Goal: Download file/media

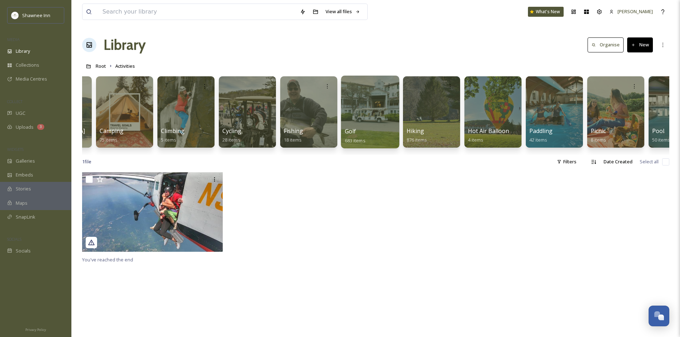
scroll to position [0, 173]
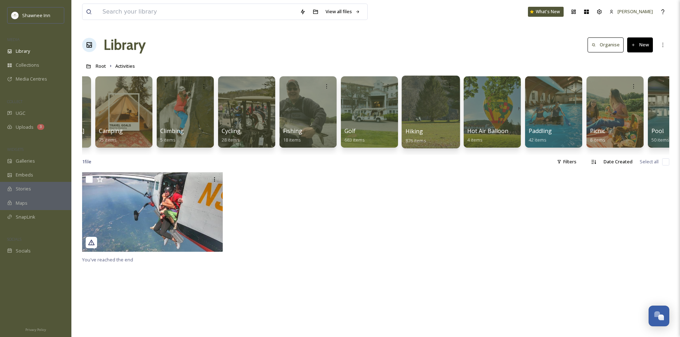
click at [415, 99] on div at bounding box center [430, 112] width 58 height 73
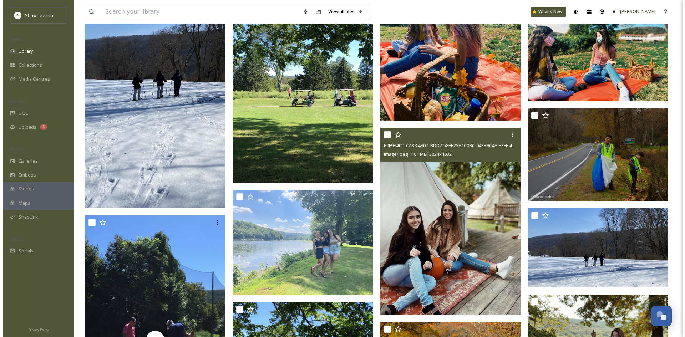
scroll to position [3819, 0]
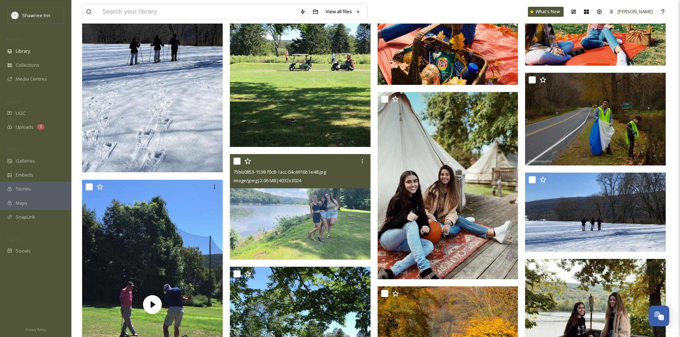
click at [362, 193] on img at bounding box center [300, 207] width 141 height 106
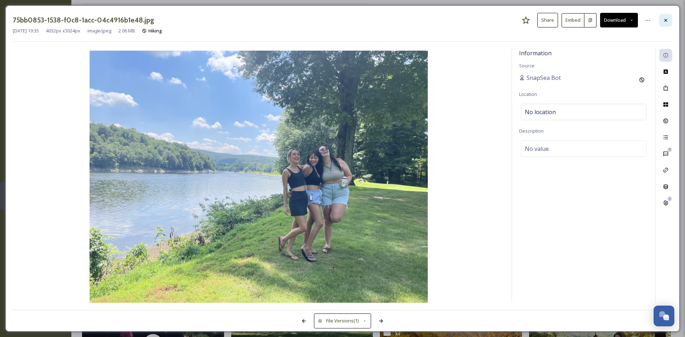
click at [664, 24] on div at bounding box center [666, 20] width 13 height 13
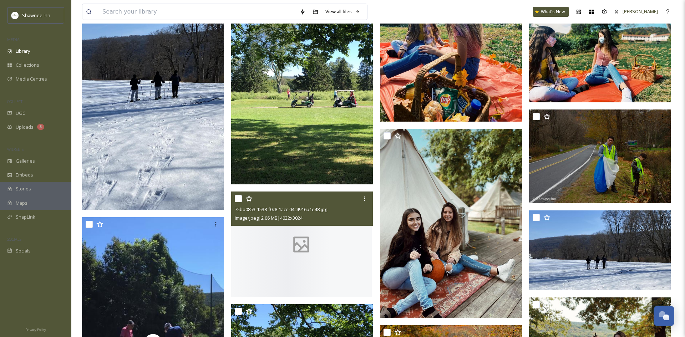
click at [665, 22] on div "View all files What's New [PERSON_NAME]" at bounding box center [378, 12] width 592 height 24
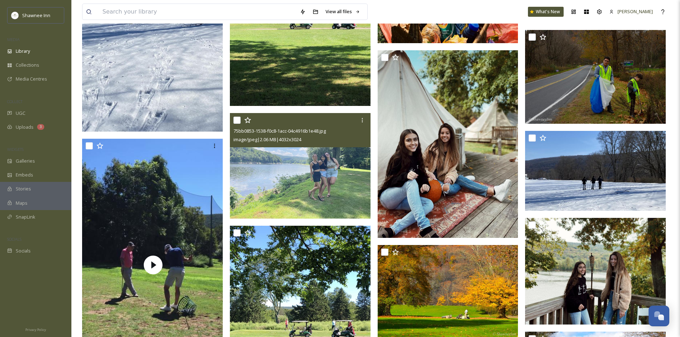
scroll to position [3926, 0]
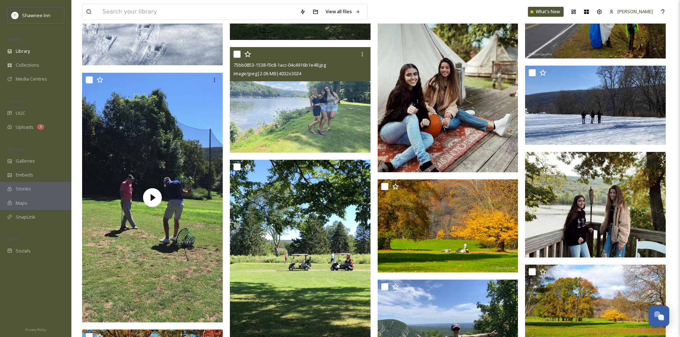
click at [307, 128] on img at bounding box center [300, 100] width 141 height 106
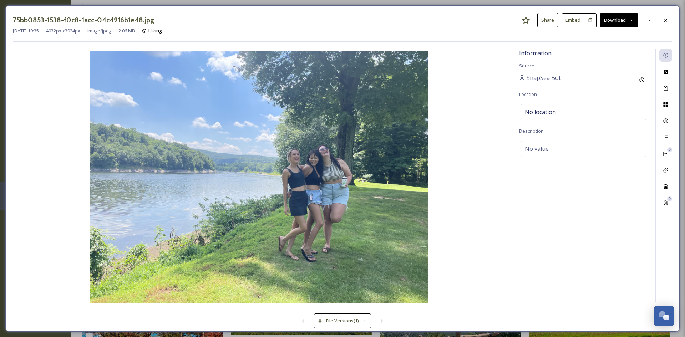
click at [612, 26] on button "Download" at bounding box center [619, 20] width 38 height 15
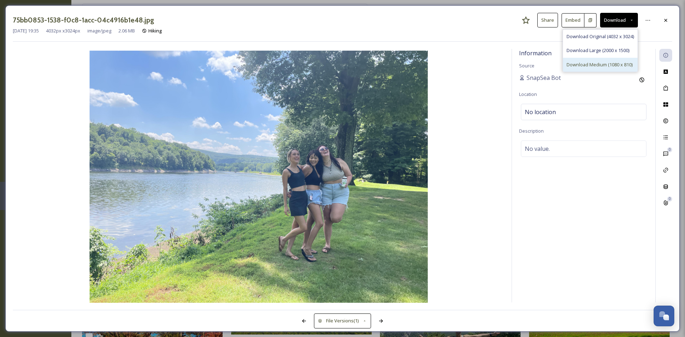
click at [595, 62] on span "Download Medium (1080 x 810)" at bounding box center [600, 64] width 66 height 7
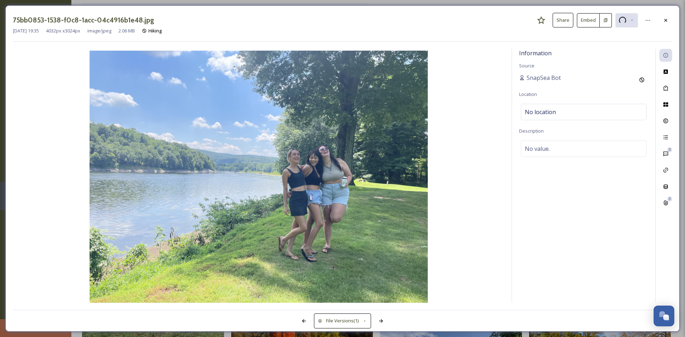
click at [666, 21] on icon at bounding box center [666, 20] width 6 height 6
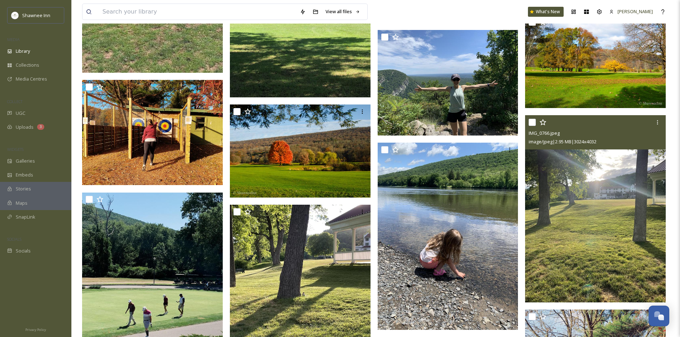
scroll to position [4247, 0]
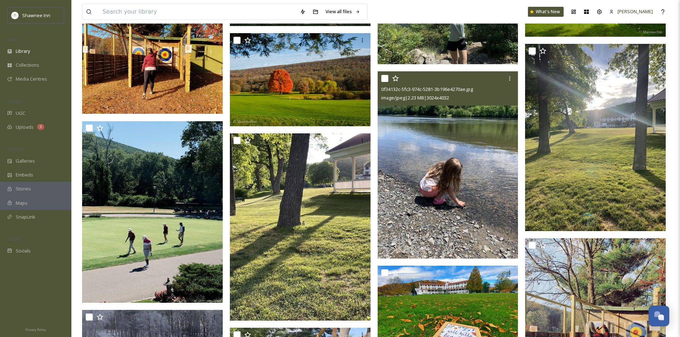
click at [477, 156] on img at bounding box center [448, 164] width 141 height 187
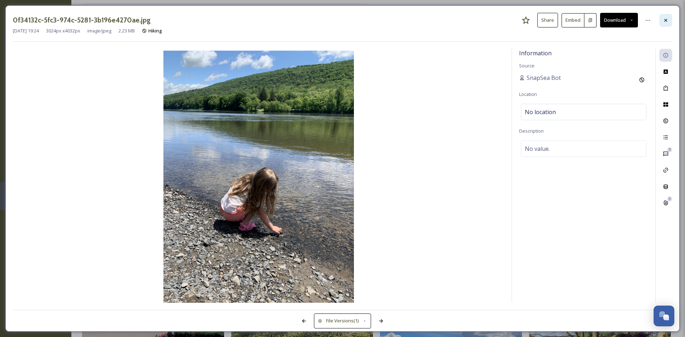
click at [667, 23] on div at bounding box center [666, 20] width 13 height 13
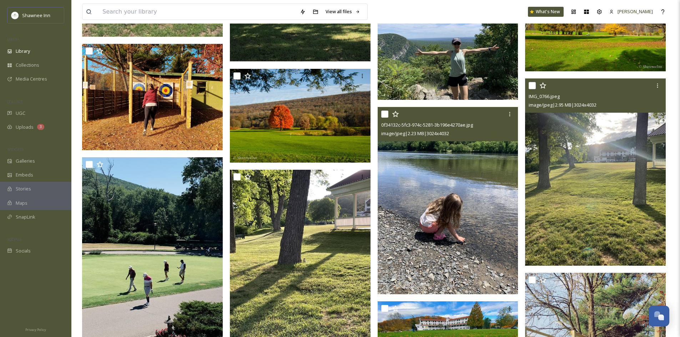
scroll to position [4354, 0]
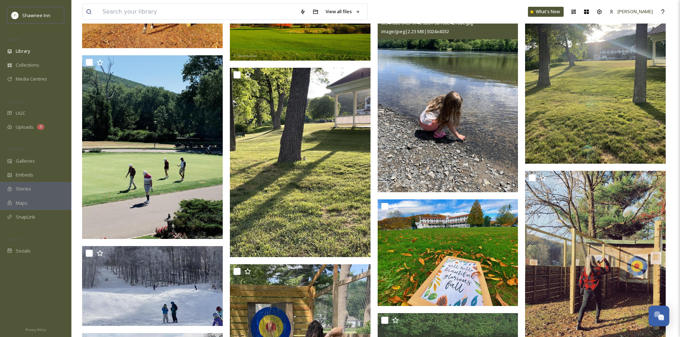
click at [461, 130] on img at bounding box center [448, 98] width 141 height 187
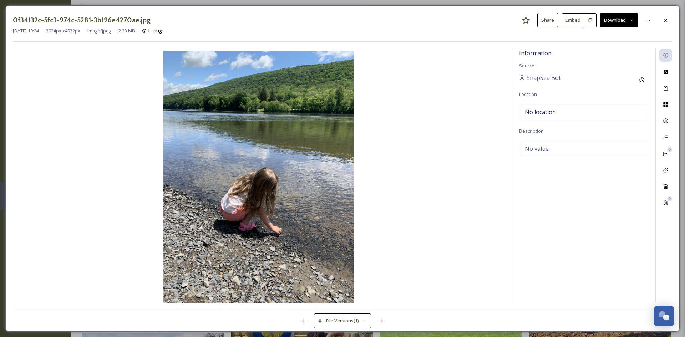
click at [616, 27] on button "Download" at bounding box center [619, 20] width 38 height 15
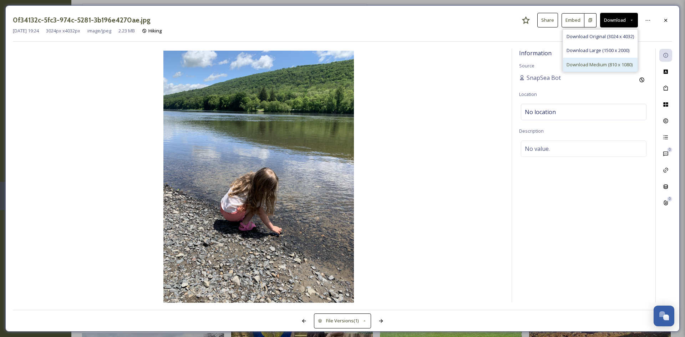
click at [606, 62] on span "Download Medium (810 x 1080)" at bounding box center [600, 64] width 66 height 7
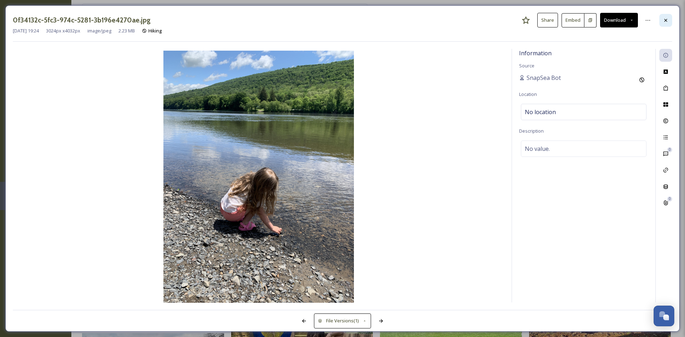
click at [669, 20] on div at bounding box center [666, 20] width 13 height 13
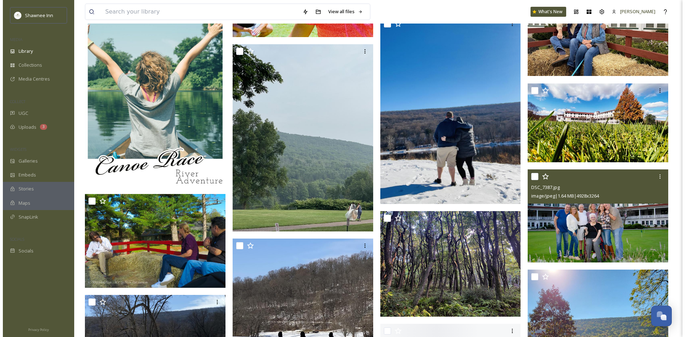
scroll to position [6281, 0]
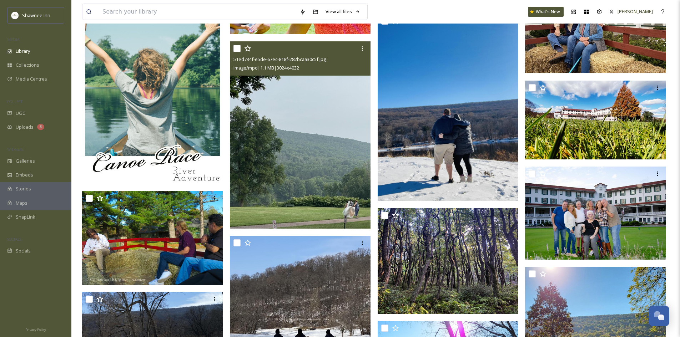
click at [301, 142] on img at bounding box center [300, 134] width 141 height 187
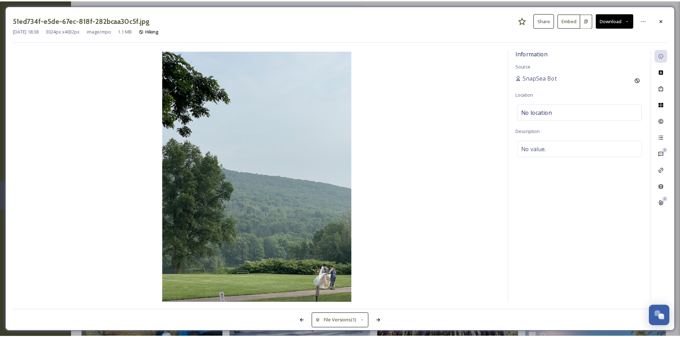
scroll to position [6341, 0]
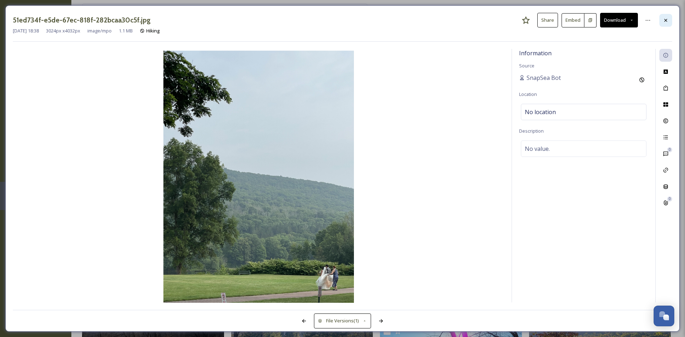
click at [669, 20] on div at bounding box center [666, 20] width 13 height 13
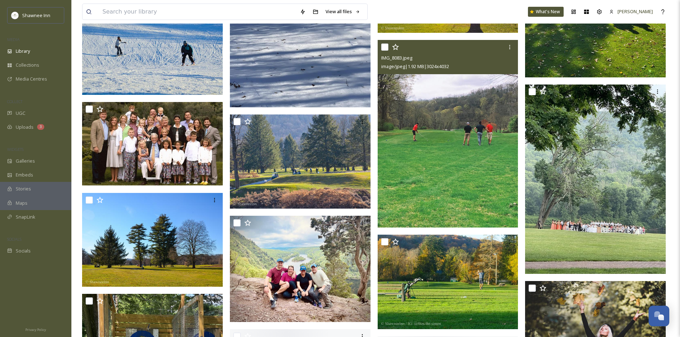
scroll to position [6733, 0]
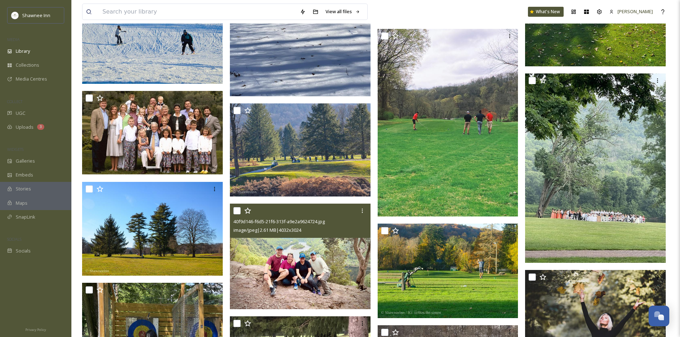
click at [335, 251] on img at bounding box center [300, 257] width 141 height 106
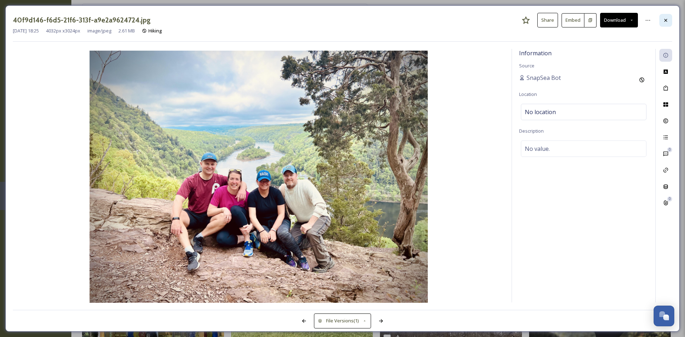
click at [669, 18] on div at bounding box center [666, 20] width 13 height 13
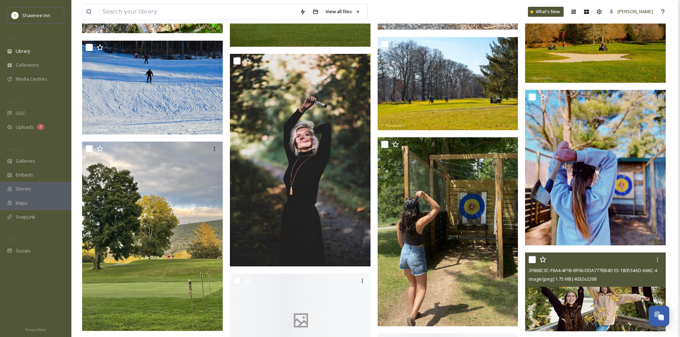
scroll to position [7376, 0]
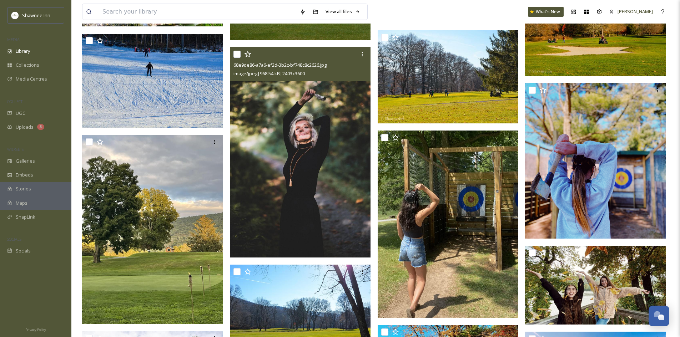
click at [299, 223] on img at bounding box center [300, 152] width 141 height 211
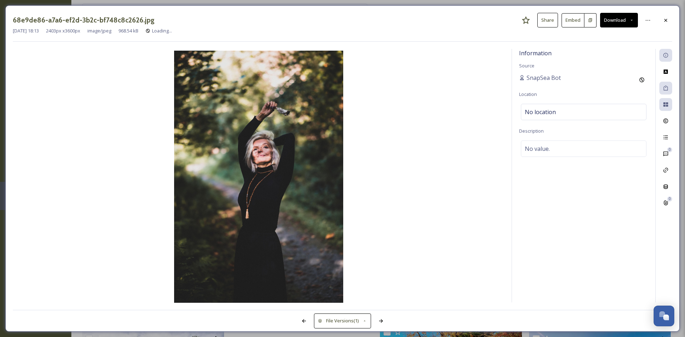
click at [669, 24] on div at bounding box center [666, 20] width 13 height 13
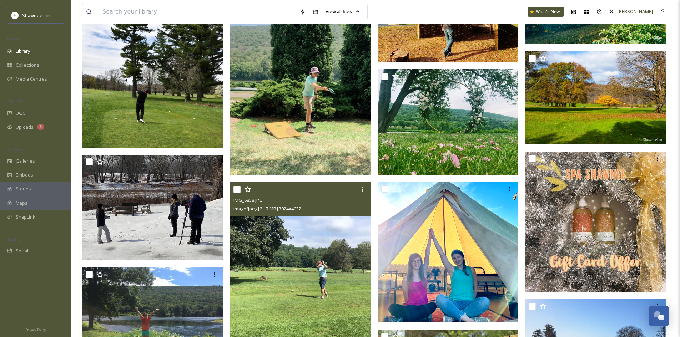
scroll to position [7751, 0]
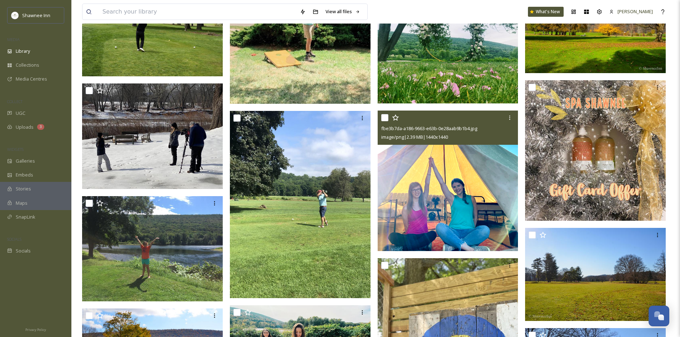
click at [479, 215] on img at bounding box center [448, 181] width 141 height 141
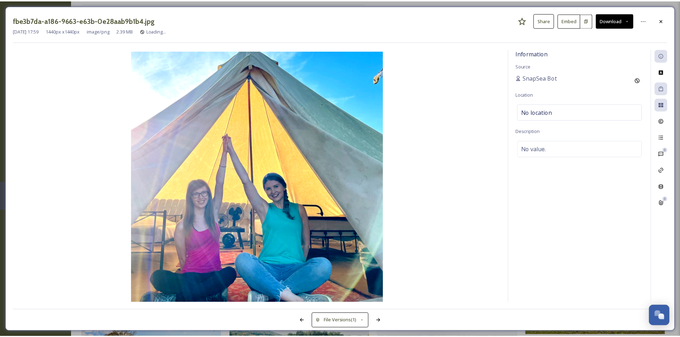
scroll to position [7715, 0]
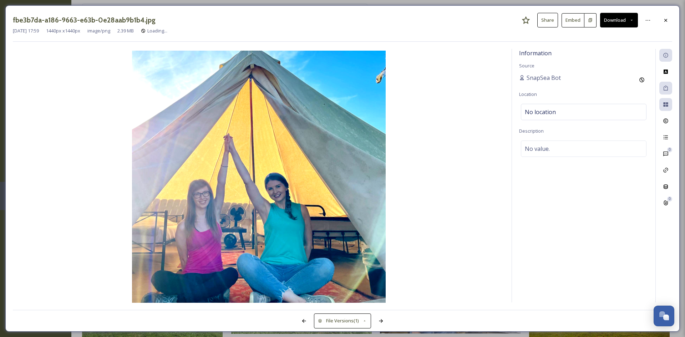
click at [671, 11] on div "fbe3b7da-a186-9663-e63b-0e28aab9b1b4.jpg Share Embed Download [DATE] 17:59 1440…" at bounding box center [342, 168] width 675 height 327
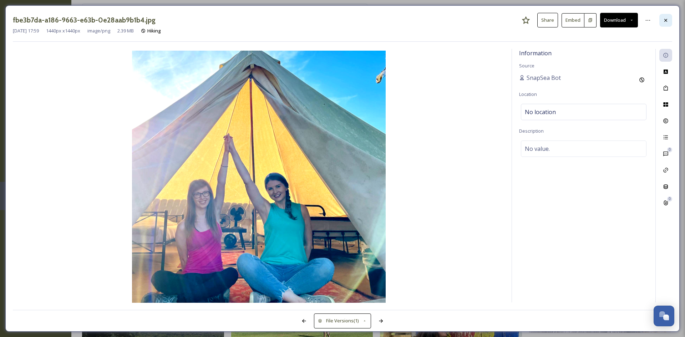
click at [670, 18] on div at bounding box center [666, 20] width 13 height 13
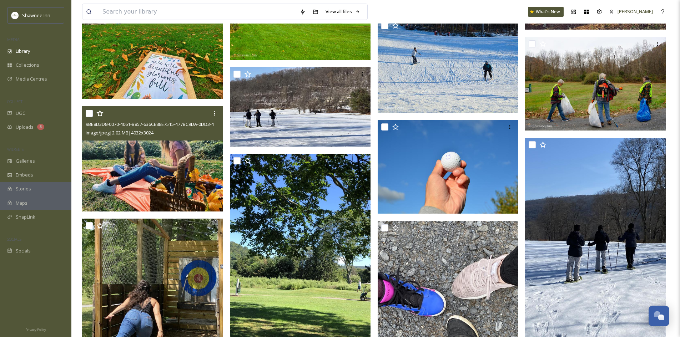
scroll to position [8822, 0]
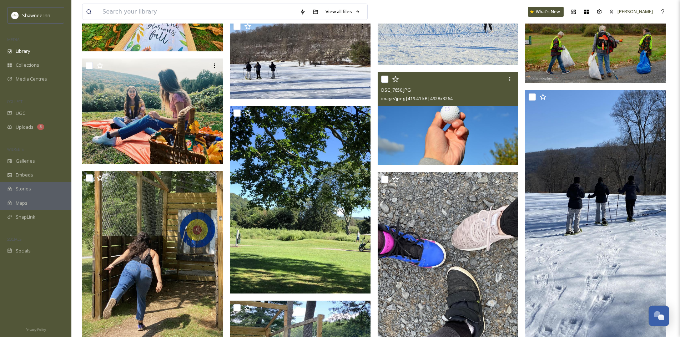
click at [433, 160] on img at bounding box center [448, 118] width 141 height 93
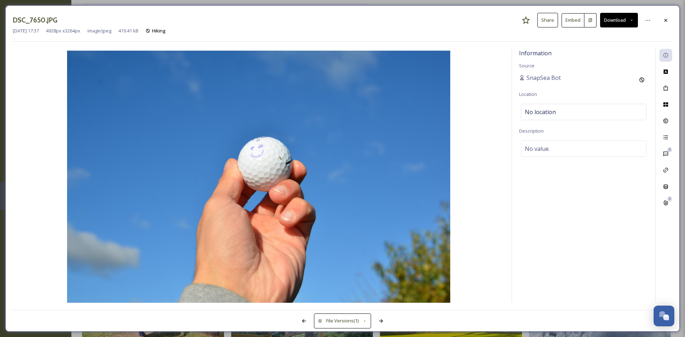
drag, startPoint x: 664, startPoint y: 21, endPoint x: 648, endPoint y: 48, distance: 31.5
click at [665, 21] on icon at bounding box center [666, 20] width 6 height 6
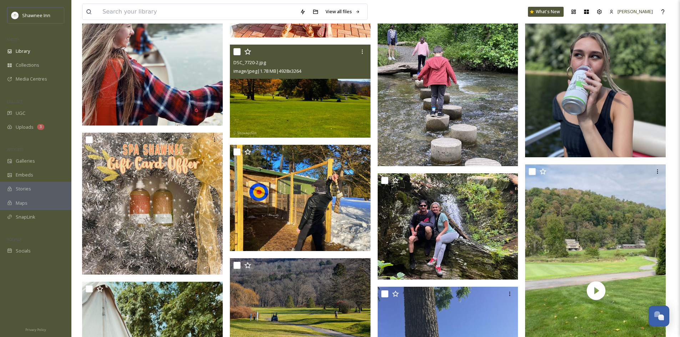
scroll to position [10856, 0]
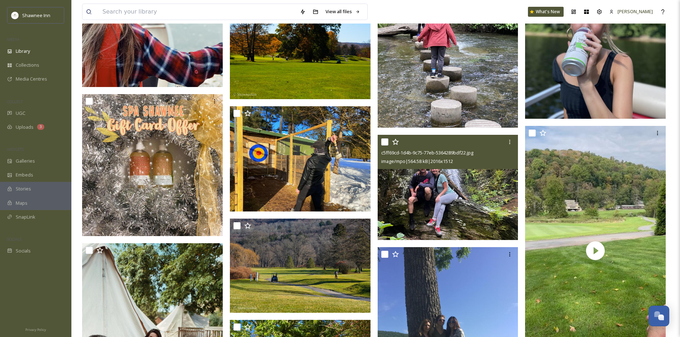
click at [434, 182] on img at bounding box center [448, 188] width 141 height 106
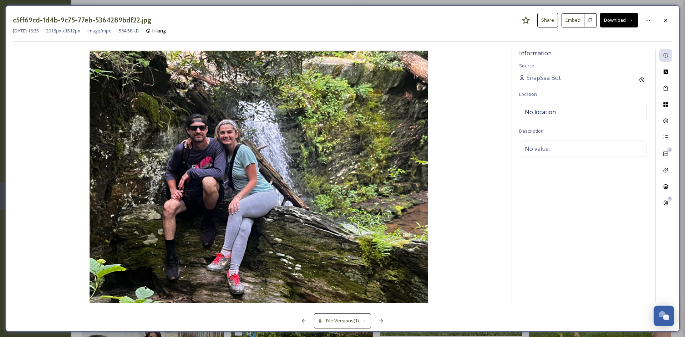
click at [660, 22] on div at bounding box center [666, 20] width 13 height 13
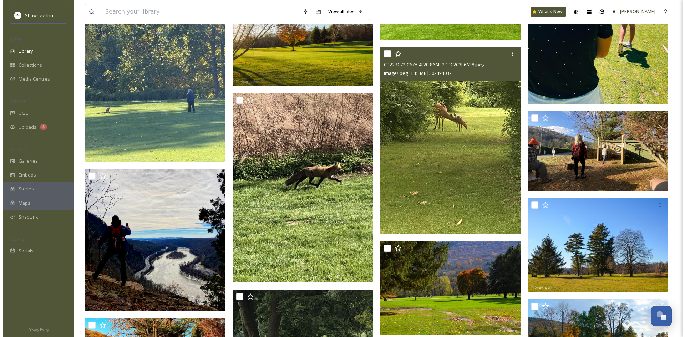
scroll to position [14674, 0]
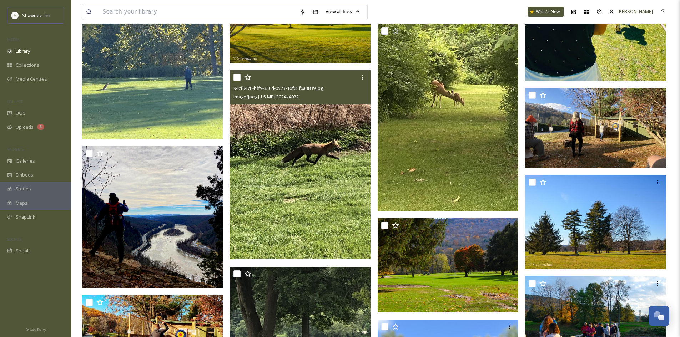
click at [358, 191] on img at bounding box center [301, 164] width 142 height 189
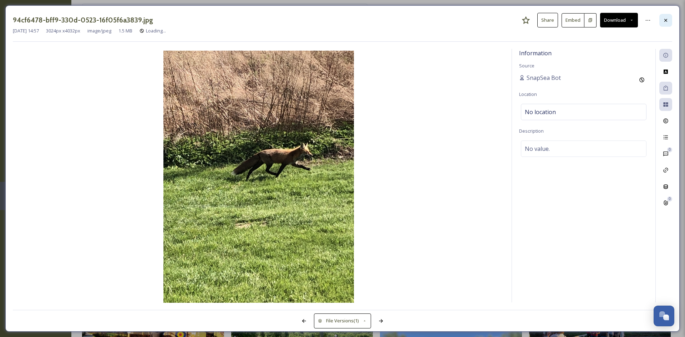
click at [665, 23] on div at bounding box center [666, 20] width 13 height 13
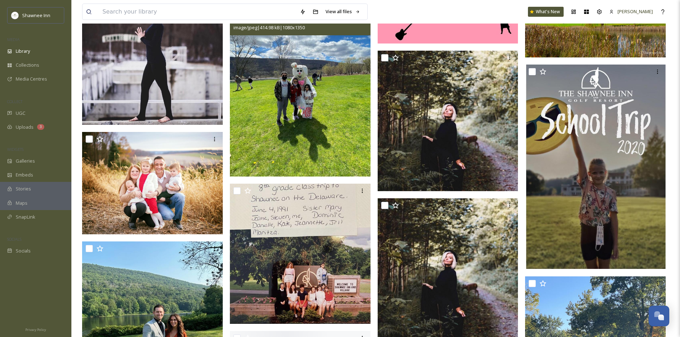
scroll to position [16495, 0]
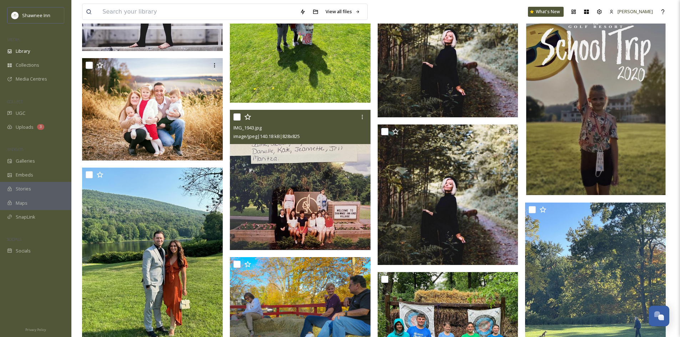
click at [315, 187] on img at bounding box center [300, 180] width 141 height 140
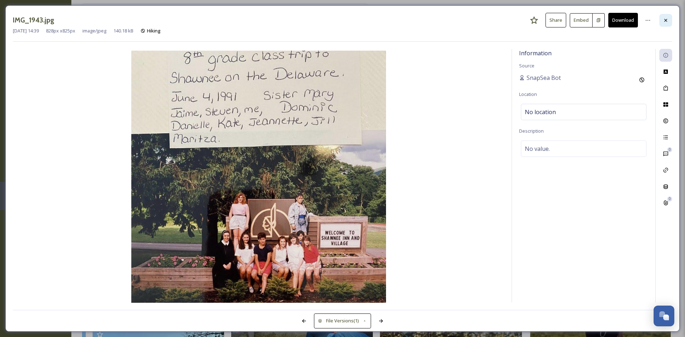
click at [666, 23] on div at bounding box center [666, 20] width 13 height 13
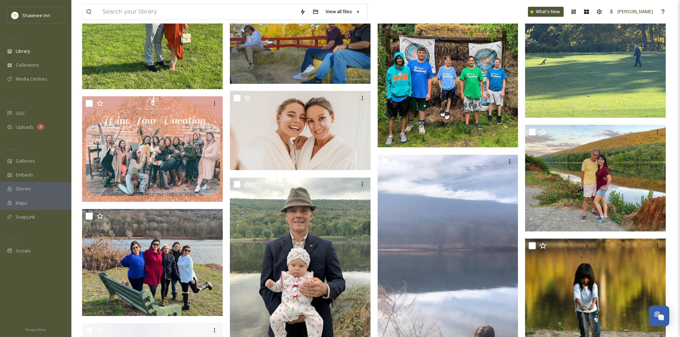
scroll to position [16923, 0]
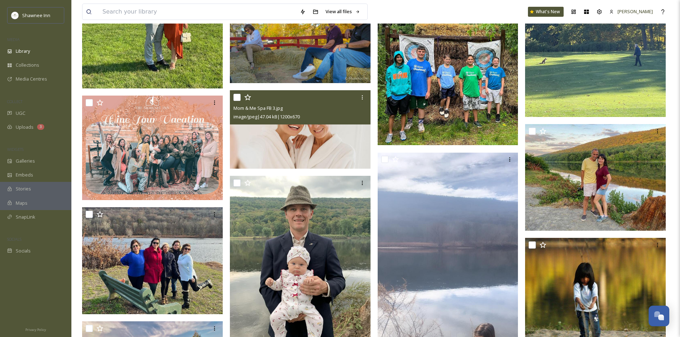
click at [293, 127] on img at bounding box center [300, 129] width 141 height 79
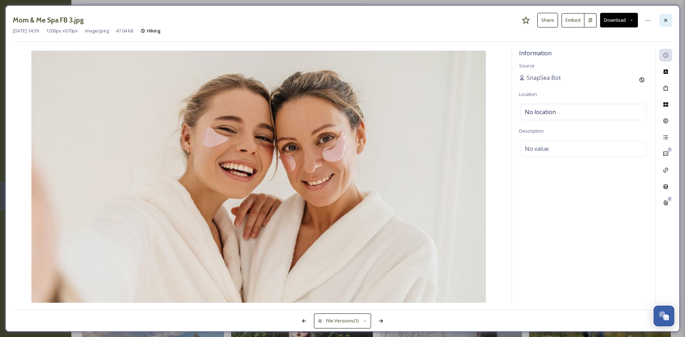
click at [666, 25] on div at bounding box center [666, 20] width 13 height 13
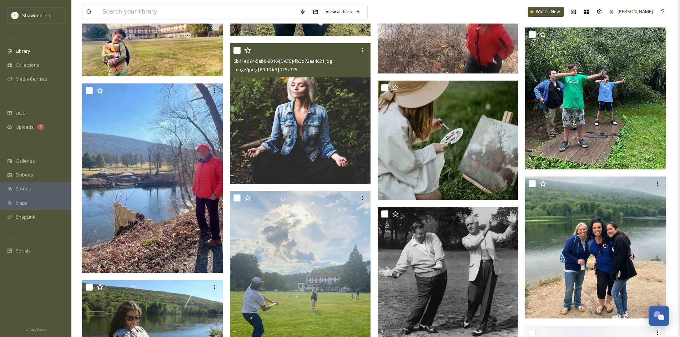
scroll to position [17315, 0]
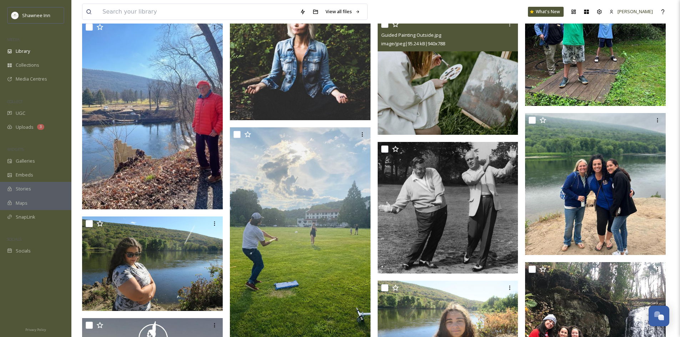
click at [418, 112] on img at bounding box center [448, 76] width 141 height 118
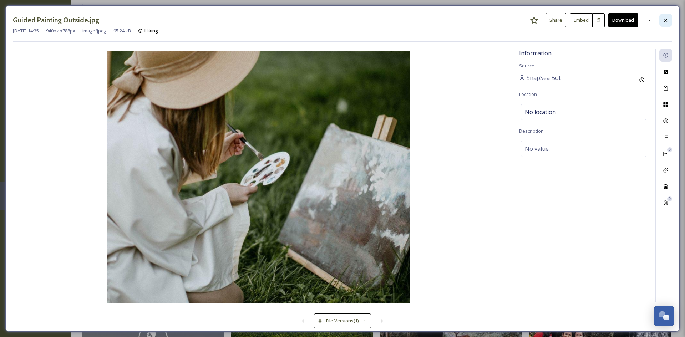
click at [664, 19] on icon at bounding box center [666, 20] width 6 height 6
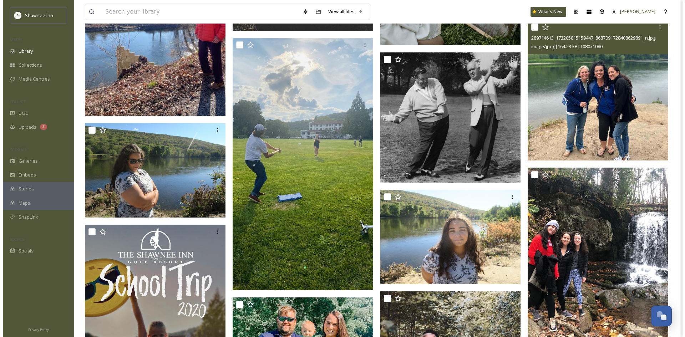
scroll to position [17387, 0]
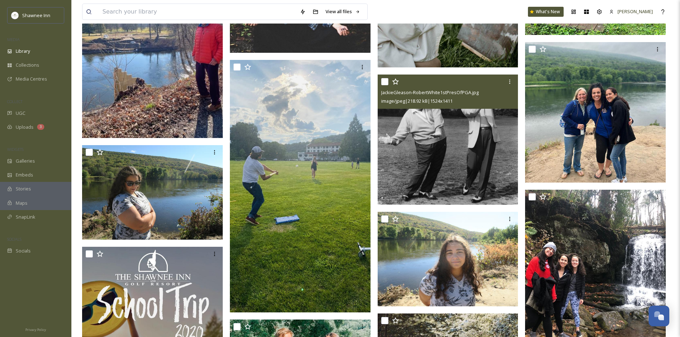
click at [442, 123] on img at bounding box center [448, 140] width 141 height 130
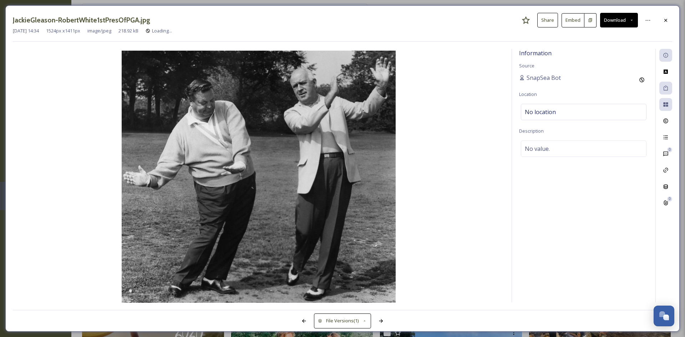
click at [612, 25] on button "Download" at bounding box center [619, 20] width 38 height 15
click at [593, 42] on div "Download Original (1524 x 1411)" at bounding box center [600, 37] width 76 height 14
